Goal: Task Accomplishment & Management: Manage account settings

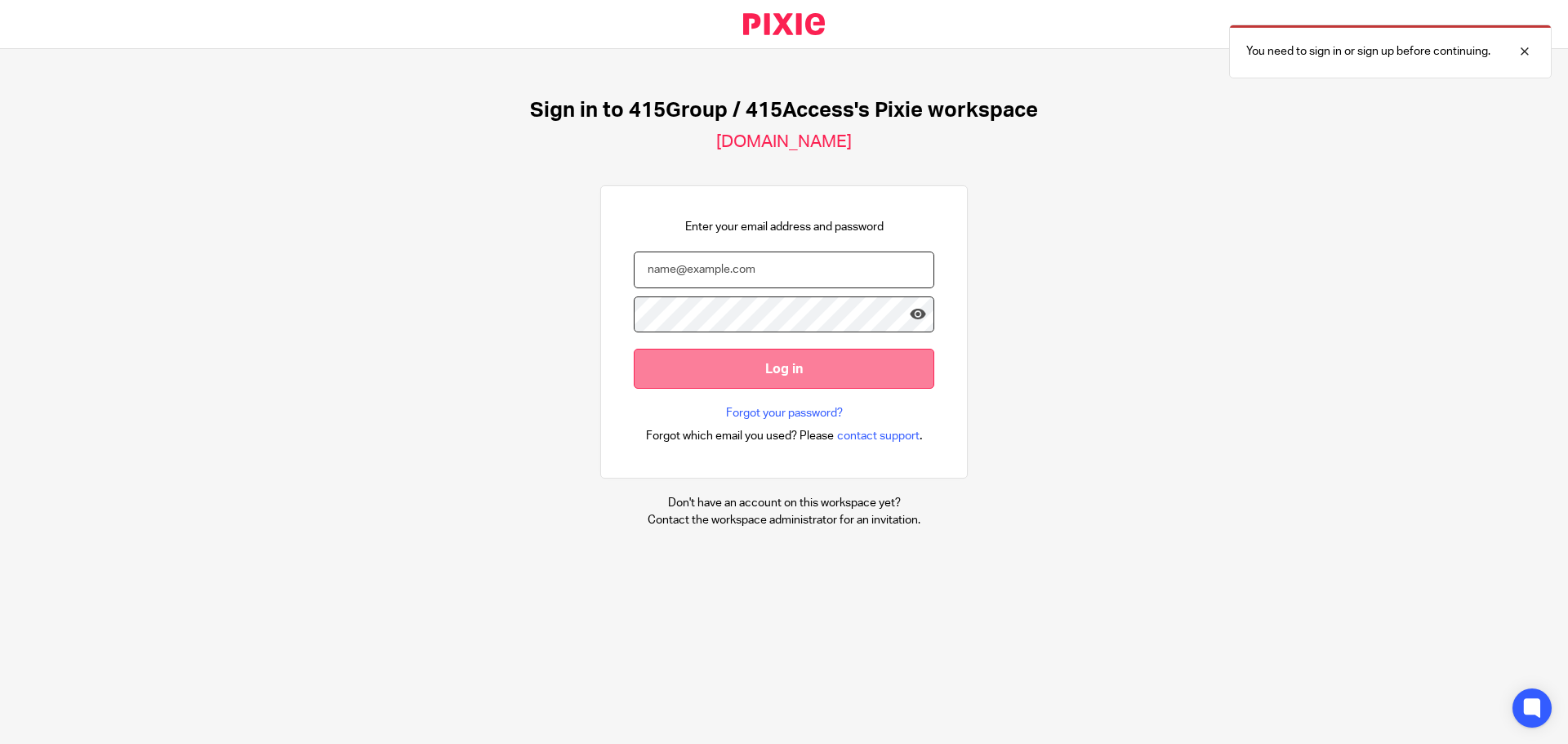
type input "[EMAIL_ADDRESS][DOMAIN_NAME]"
click at [870, 374] on input "Log in" at bounding box center [783, 369] width 300 height 40
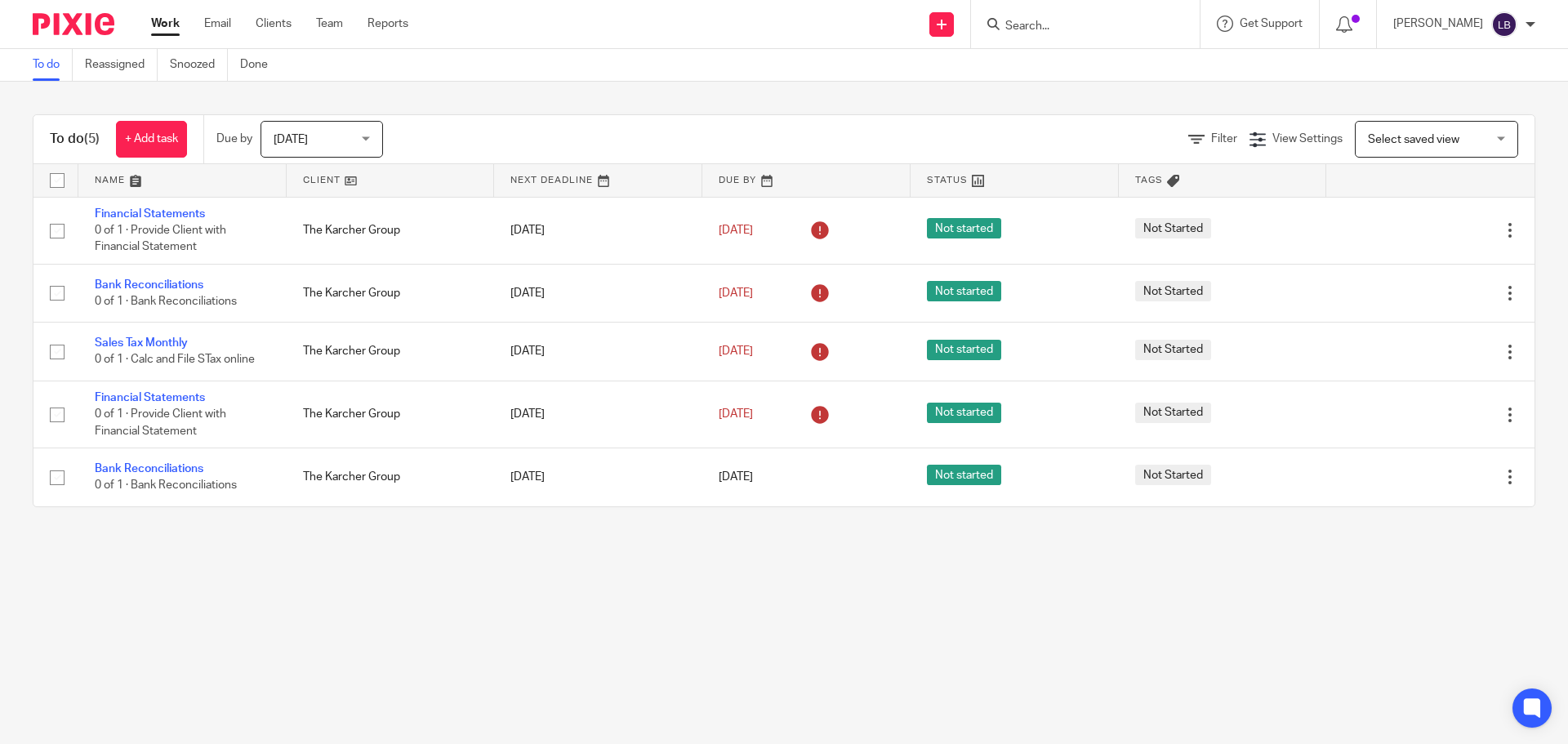
click at [721, 675] on main "To do Reassigned Snoozed Done To do (5) + Add task Due by Today Today Today Tom…" at bounding box center [784, 372] width 1568 height 744
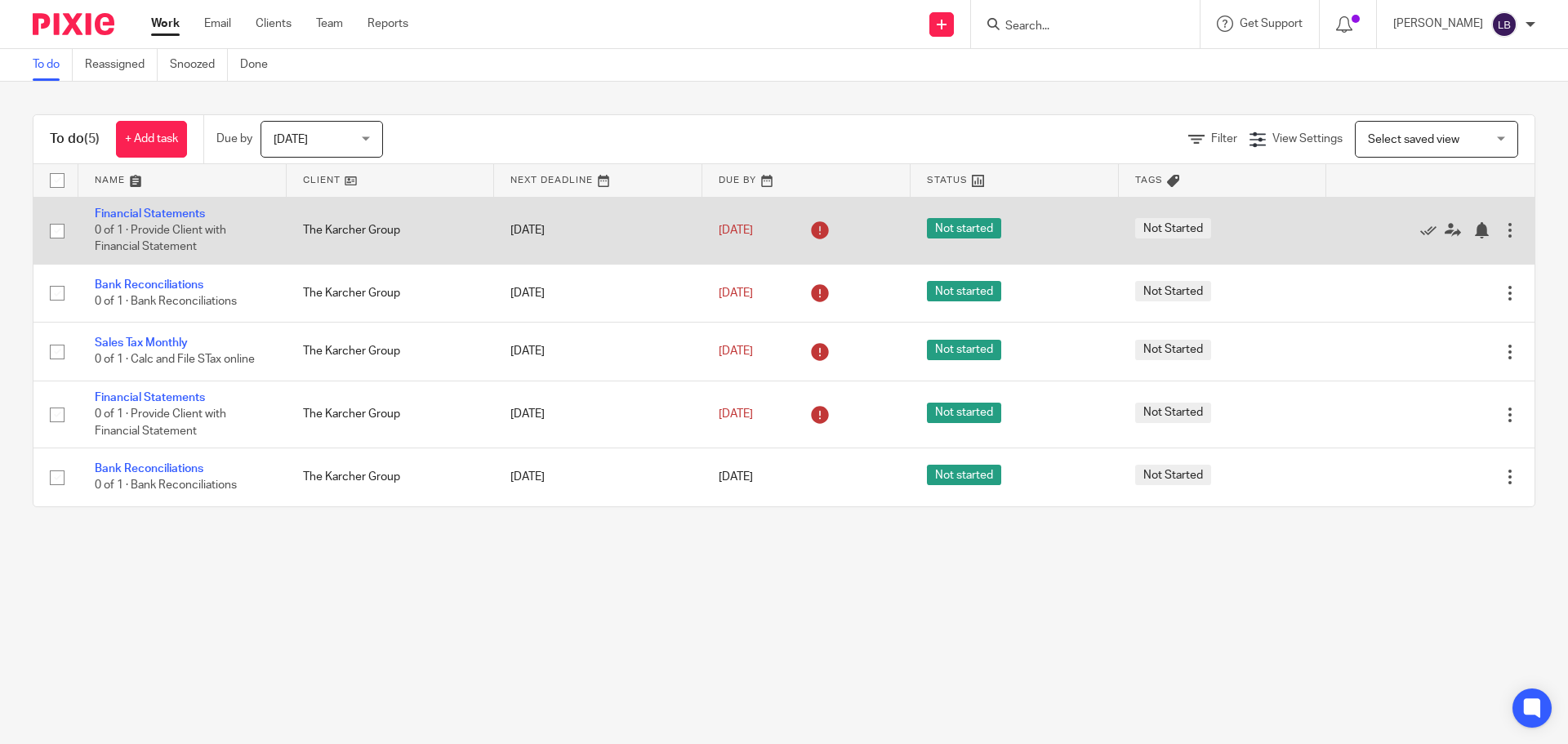
click at [52, 236] on input "checkbox" at bounding box center [58, 232] width 31 height 31
checkbox input "true"
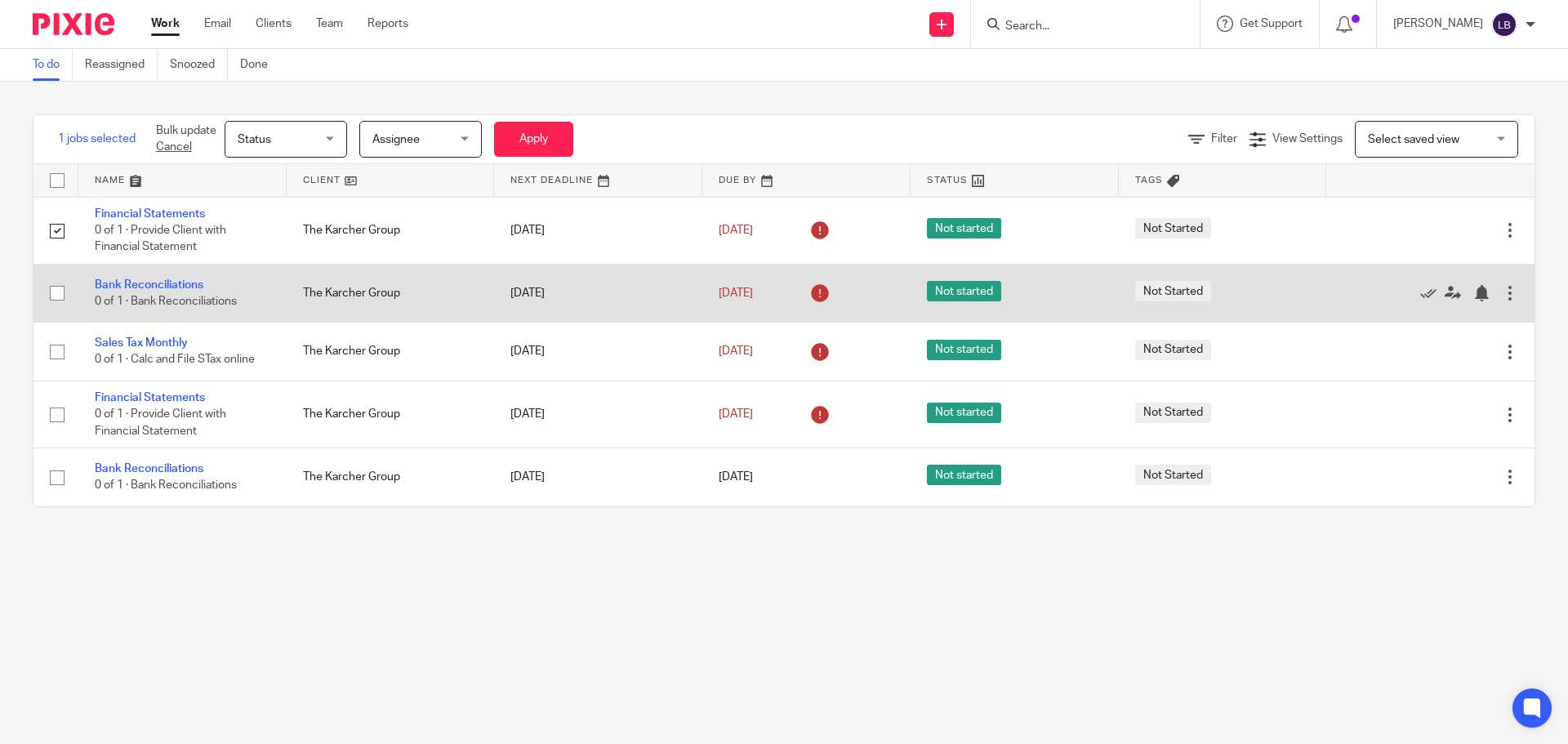
click at [52, 294] on input "checkbox" at bounding box center [58, 293] width 31 height 31
checkbox input "true"
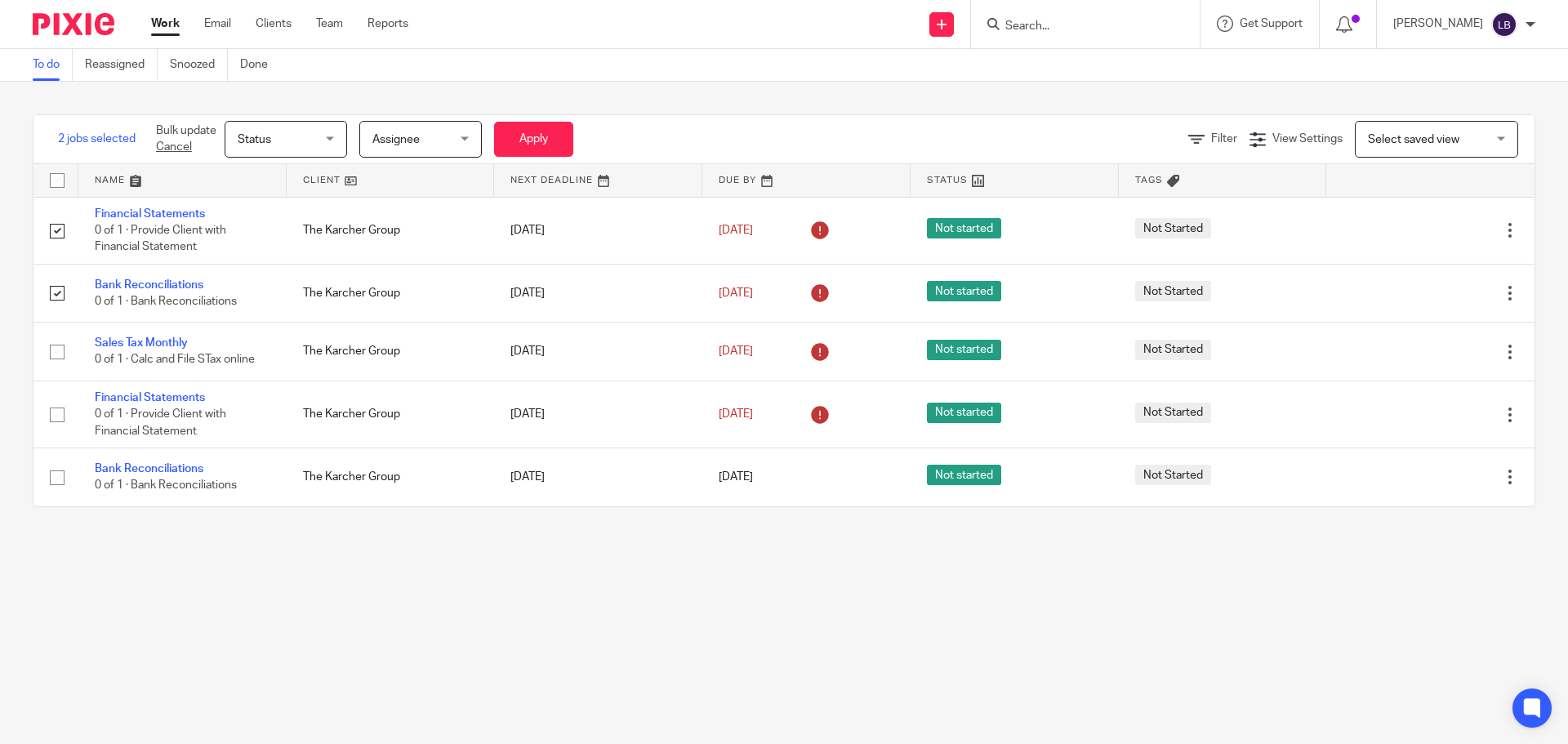
drag, startPoint x: 756, startPoint y: 636, endPoint x: 700, endPoint y: 620, distance: 58.2
click at [756, 635] on main "To do Reassigned Snoozed Done 2 jobs selected Bulk update Cancel Status Status …" at bounding box center [784, 372] width 1568 height 744
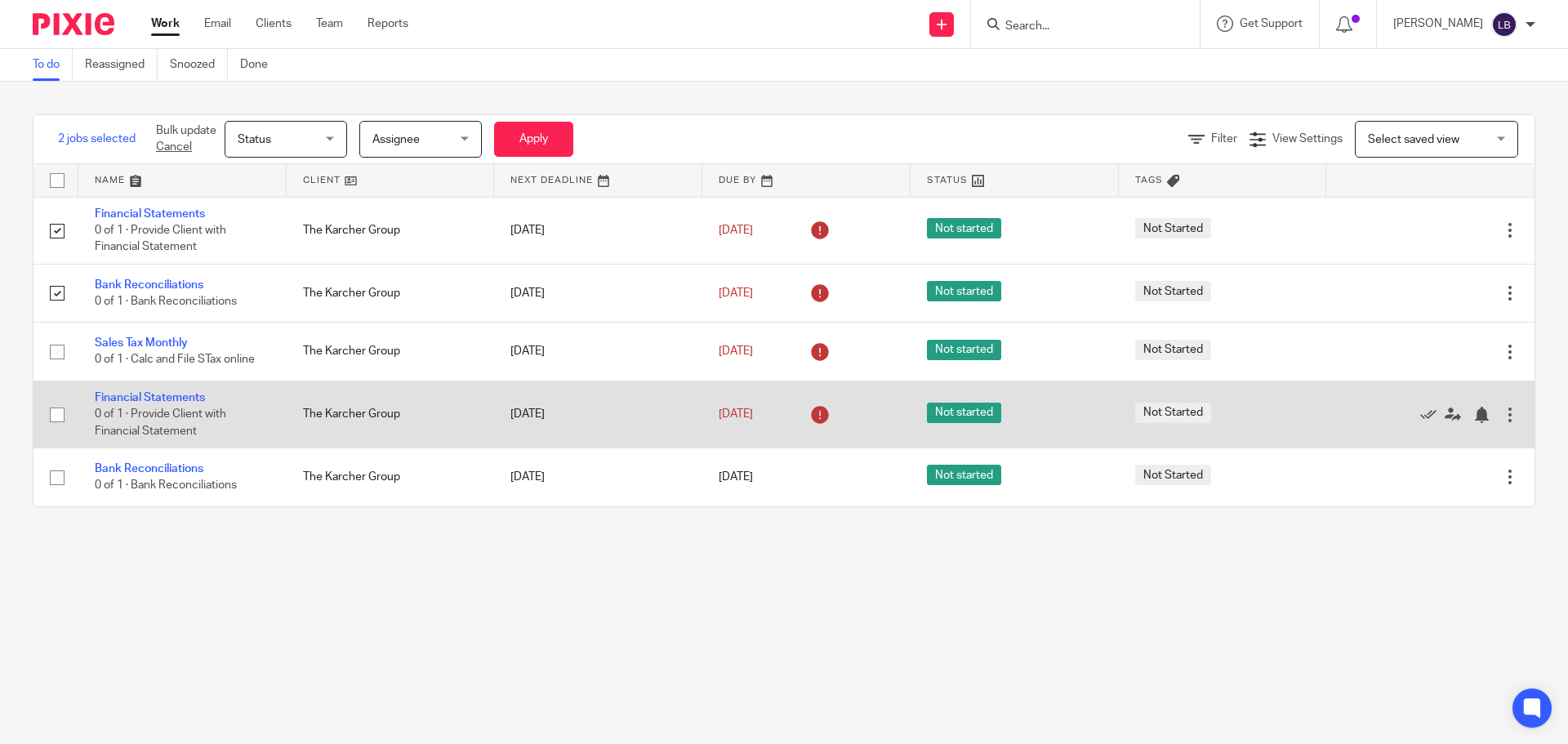
click at [55, 414] on input "checkbox" at bounding box center [58, 415] width 31 height 31
checkbox input "true"
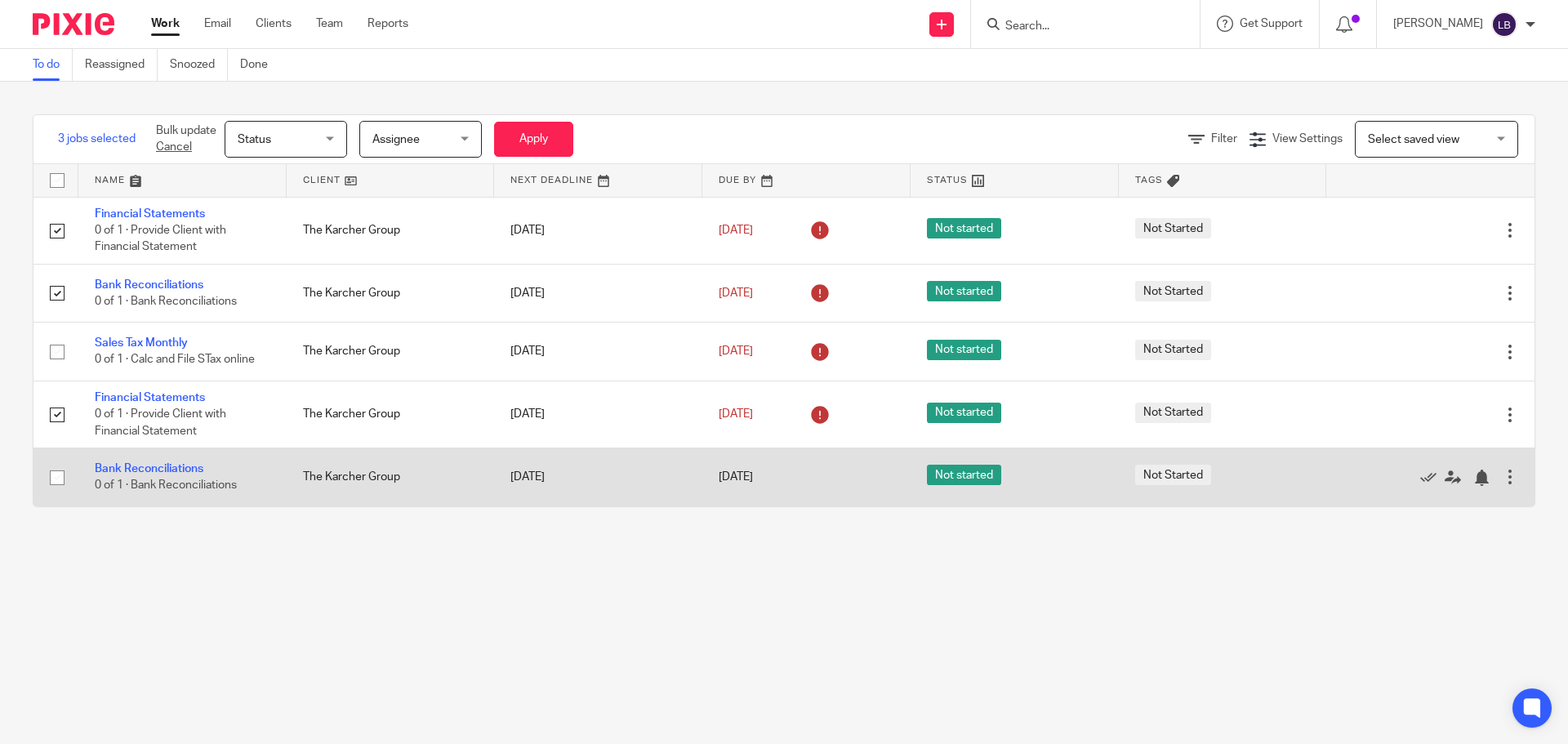
click at [51, 477] on input "checkbox" at bounding box center [58, 478] width 31 height 31
checkbox input "true"
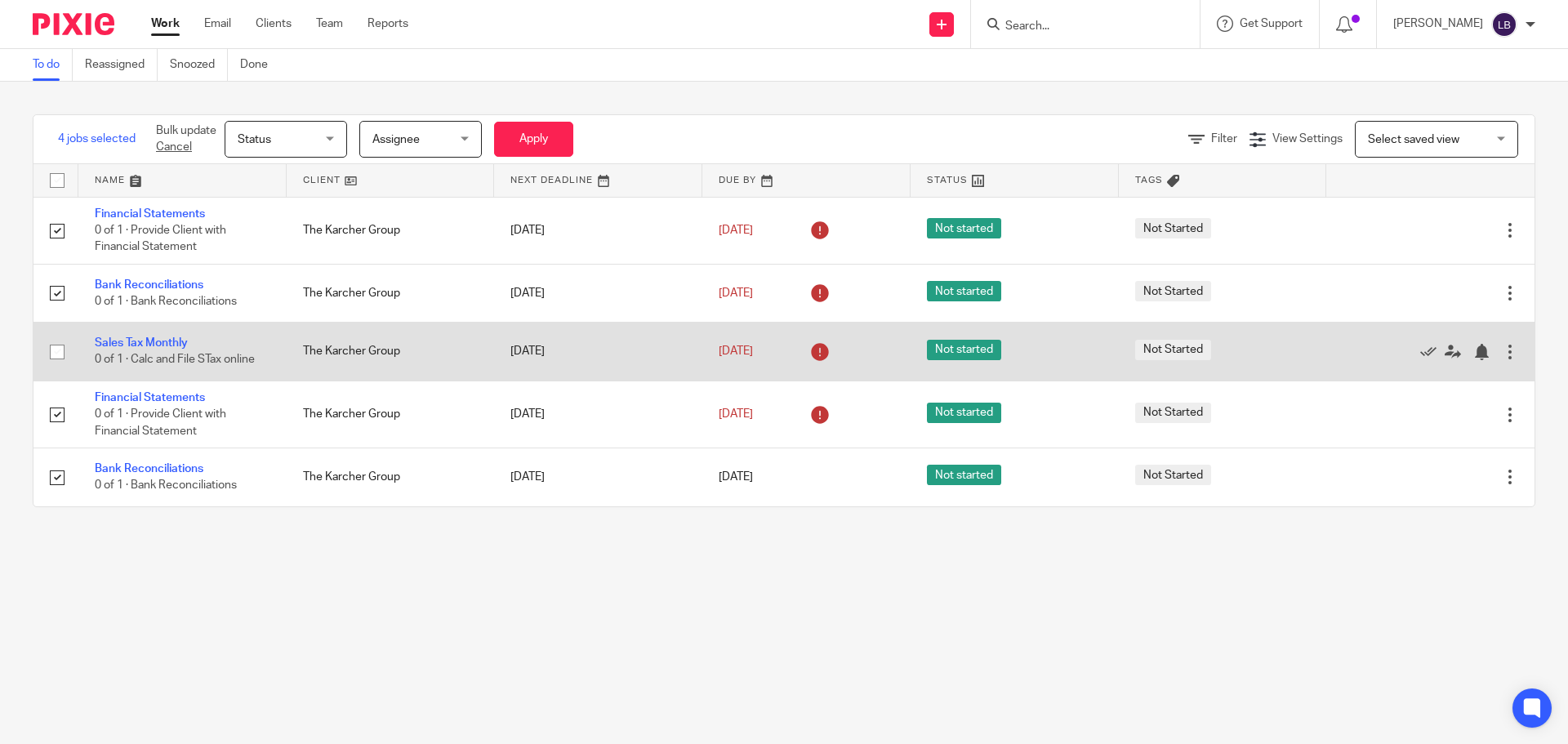
drag, startPoint x: 56, startPoint y: 354, endPoint x: 76, endPoint y: 357, distance: 20.2
click at [57, 354] on input "checkbox" at bounding box center [58, 352] width 31 height 31
checkbox input "true"
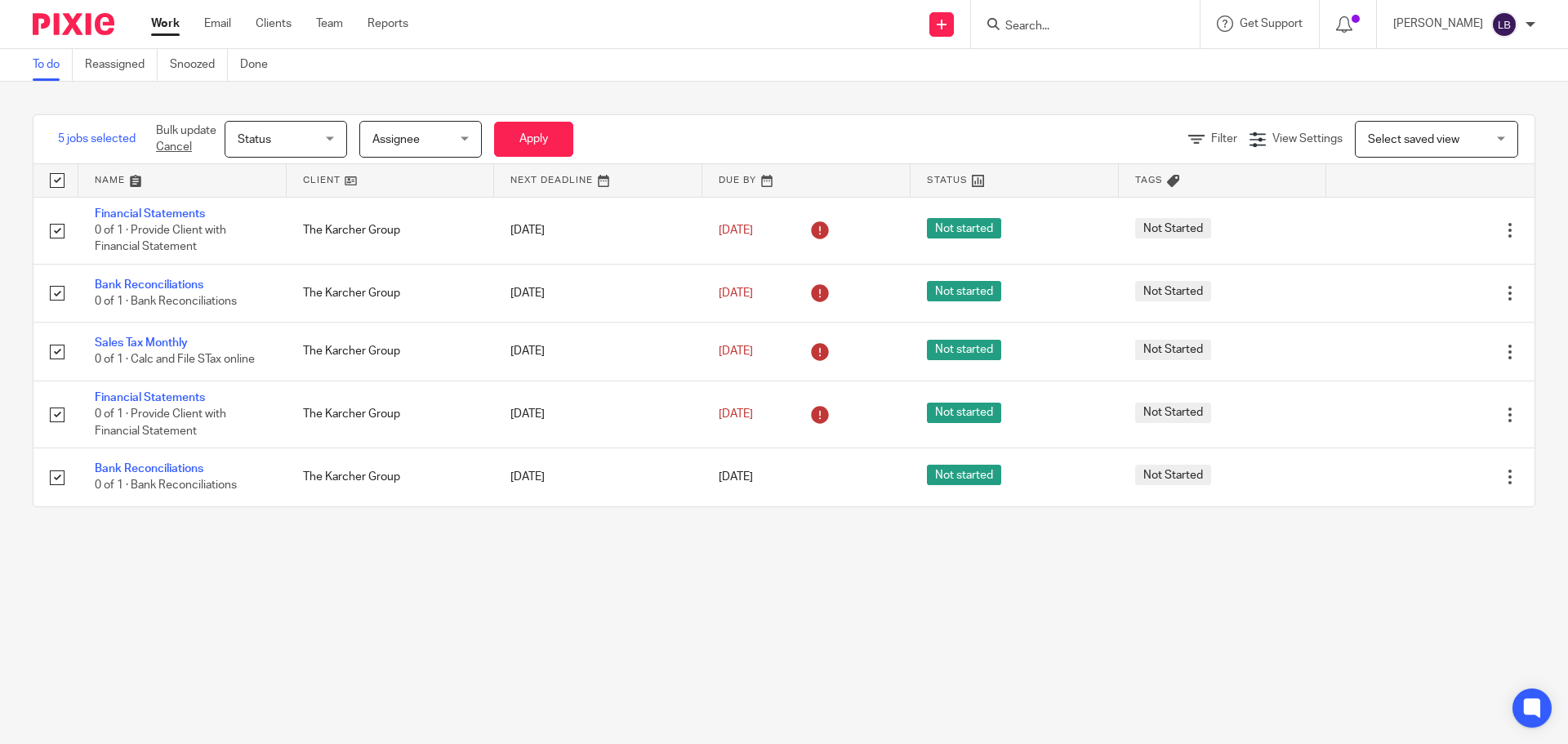
click at [329, 141] on div "Status Status" at bounding box center [285, 140] width 122 height 37
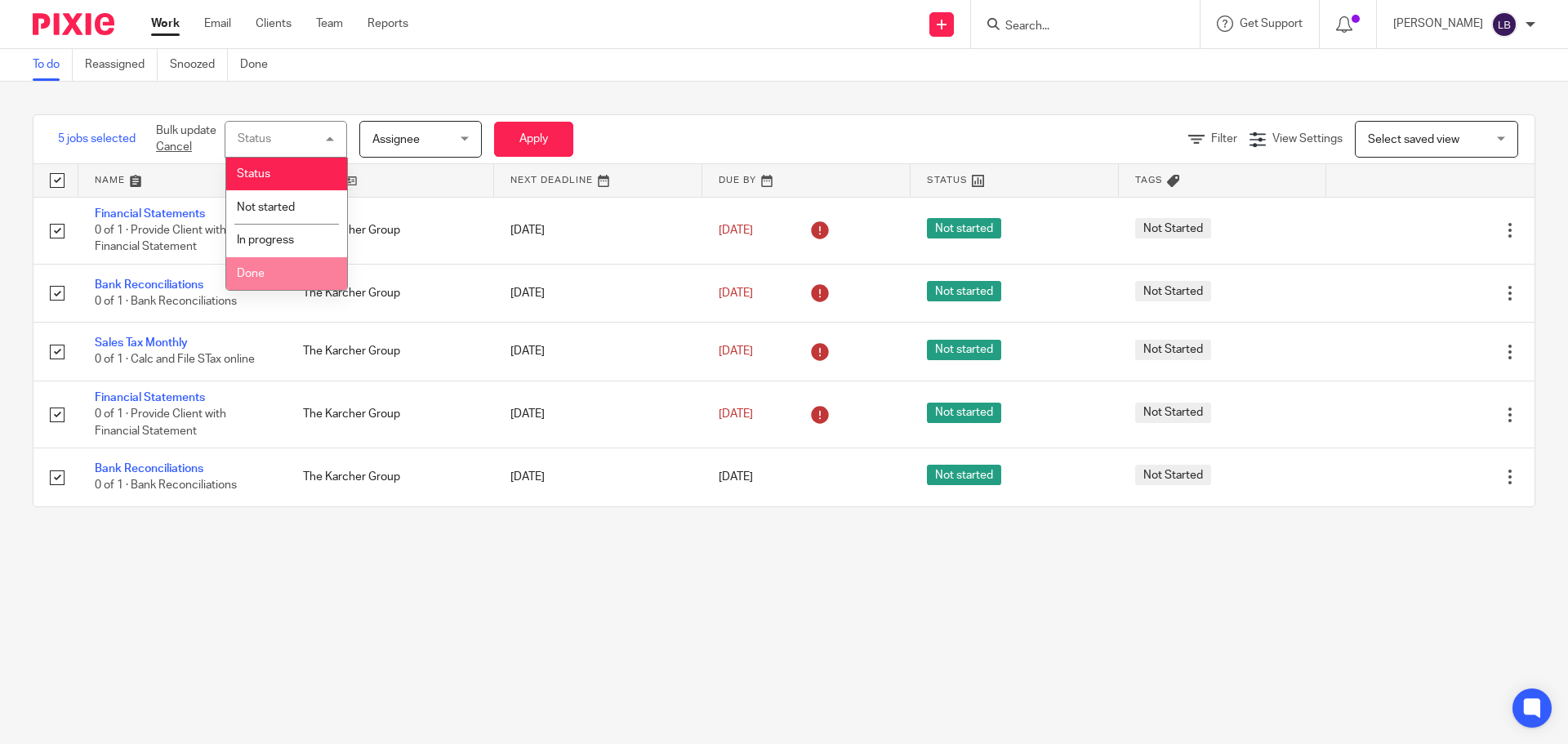
click at [263, 279] on span "Done" at bounding box center [250, 274] width 27 height 12
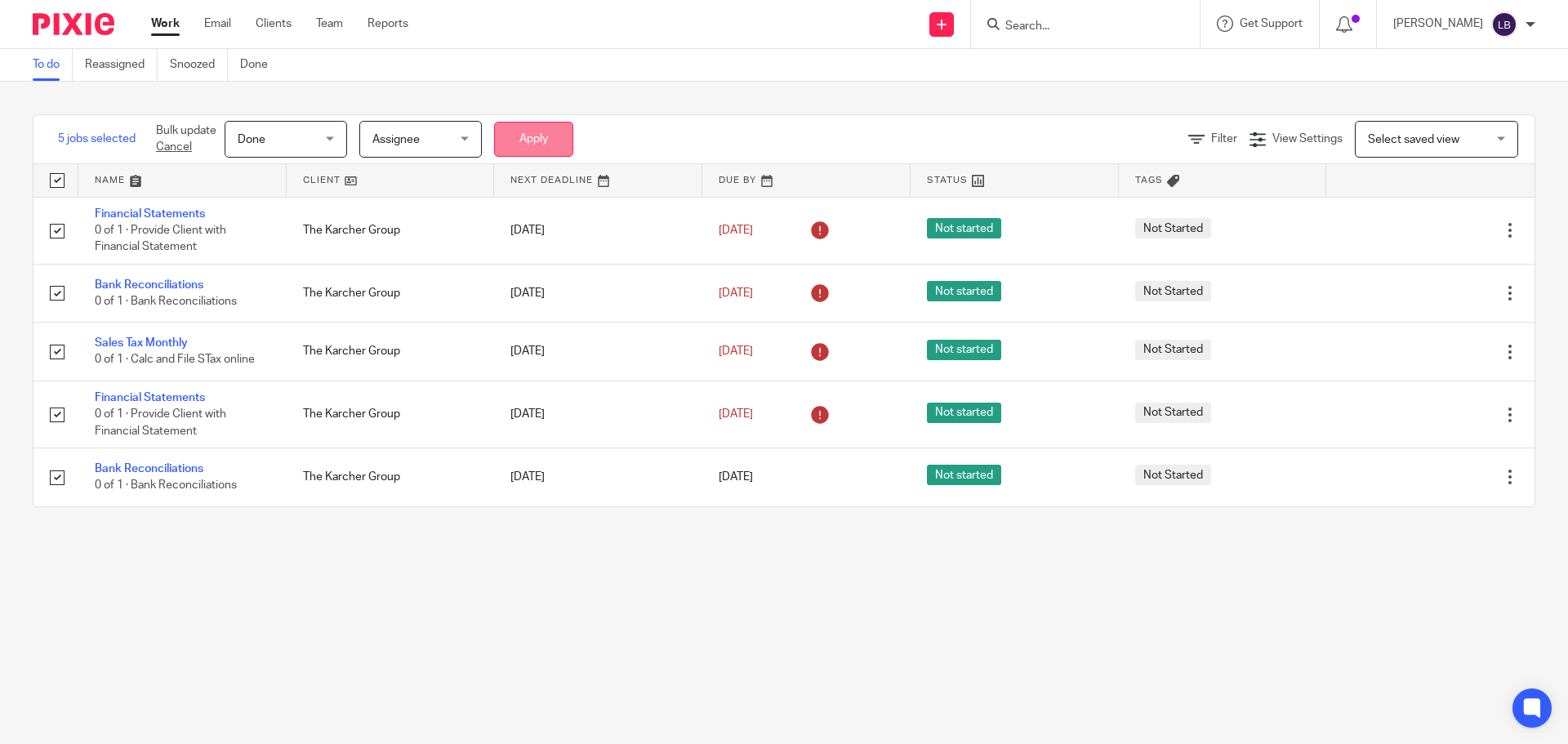
click at [518, 140] on button "Apply" at bounding box center [533, 139] width 79 height 35
